Goal: Task Accomplishment & Management: Manage account settings

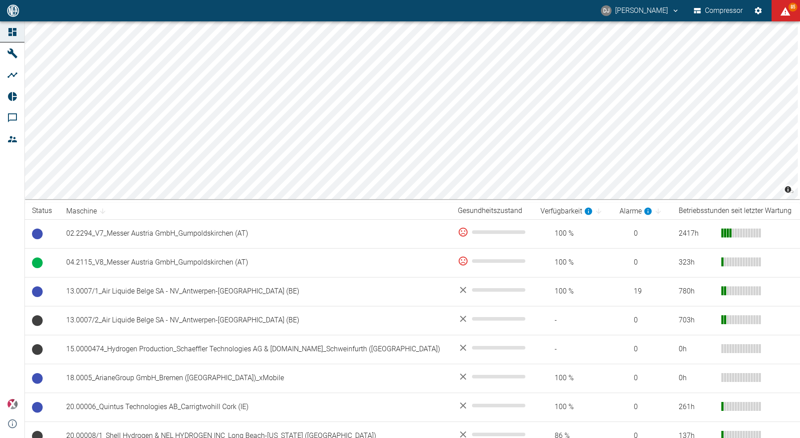
click at [707, 10] on button "Compressor" at bounding box center [718, 11] width 53 height 16
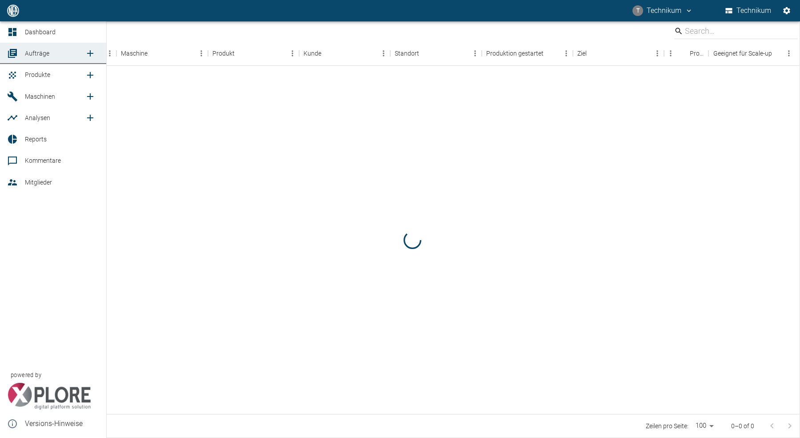
click at [11, 31] on icon at bounding box center [12, 32] width 8 height 8
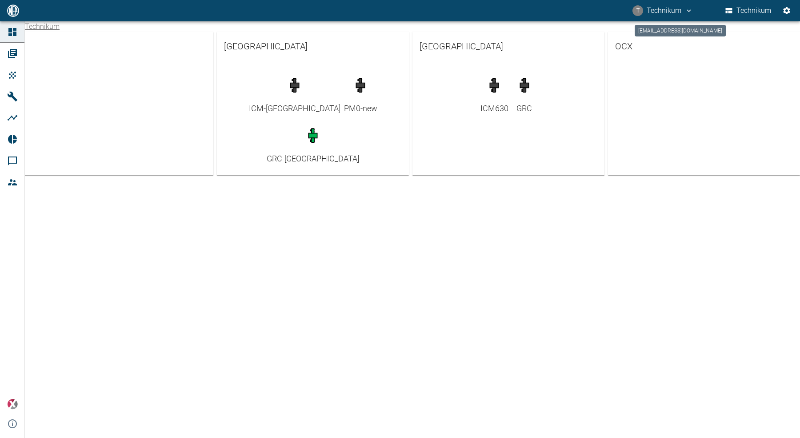
click at [650, 8] on button "T Technikum" at bounding box center [662, 11] width 63 height 16
click at [660, 32] on span "Ausloggen" at bounding box center [670, 35] width 33 height 11
